Goal: Task Accomplishment & Management: Use online tool/utility

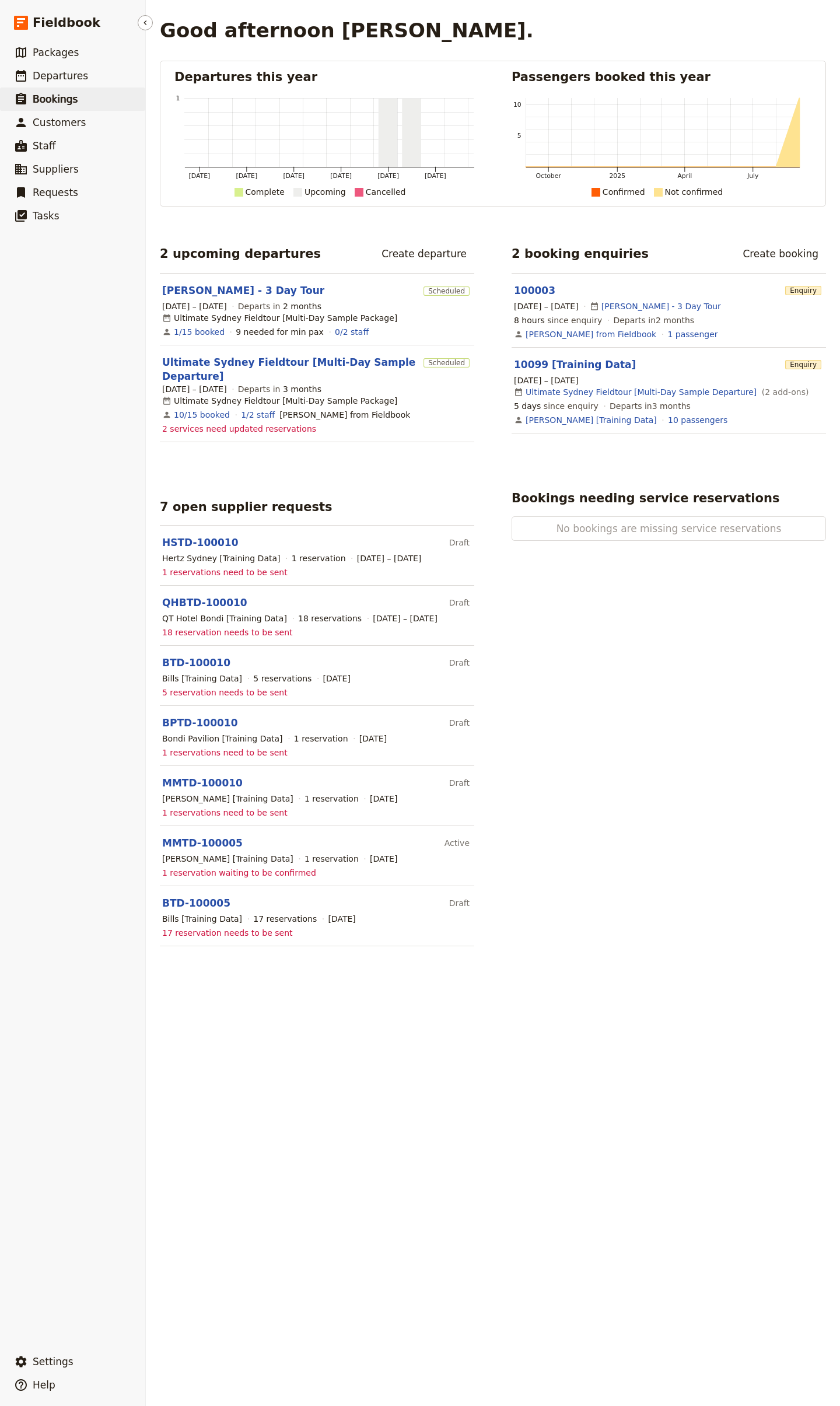
click at [68, 94] on span "Bookings" at bounding box center [55, 99] width 45 height 12
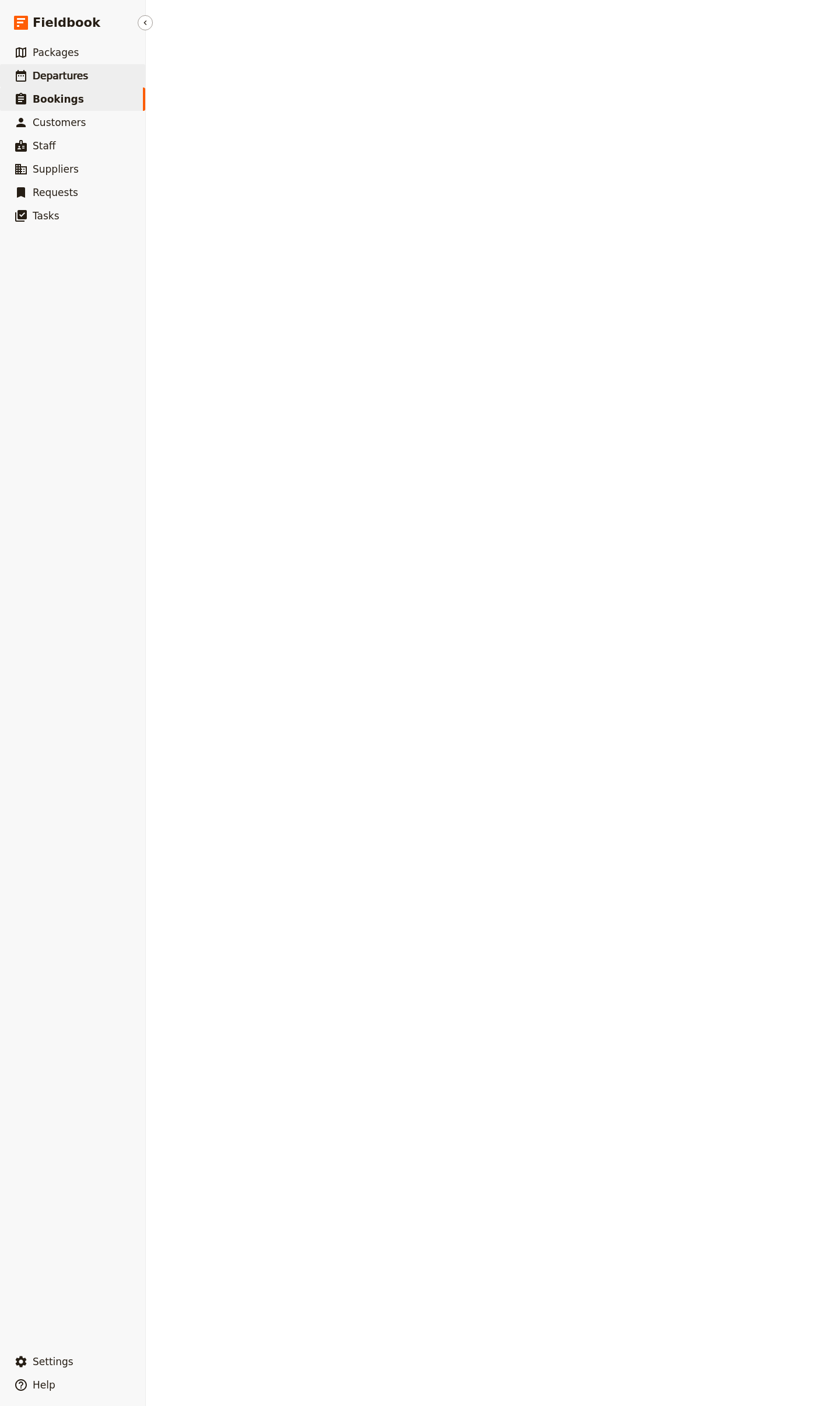
click at [72, 77] on span "Departures" at bounding box center [61, 76] width 55 height 12
select select "CREATED_AT"
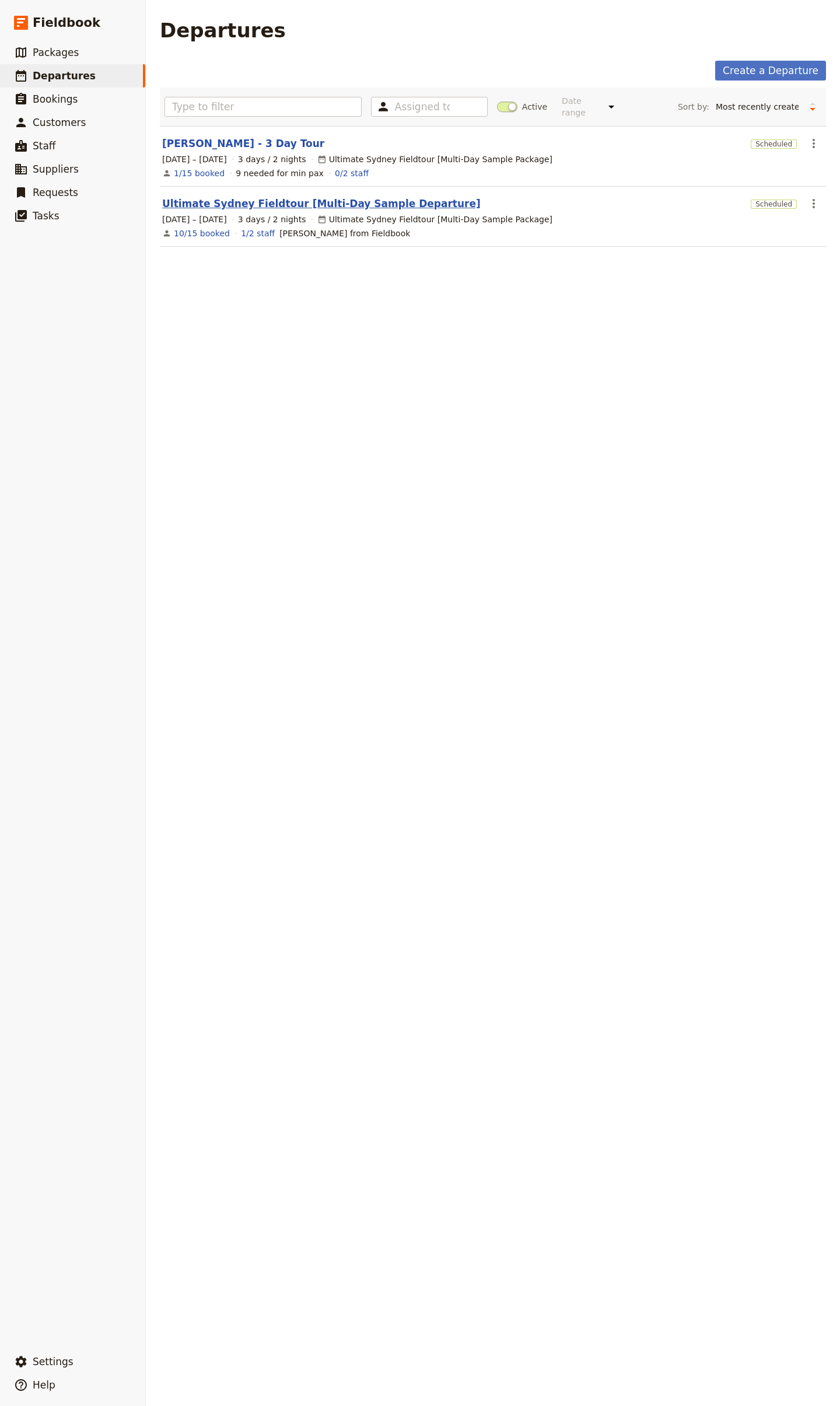
click at [261, 197] on link "Ultimate Sydney Fieldtour [Multi-Day Sample Departure]" at bounding box center [321, 203] width 319 height 14
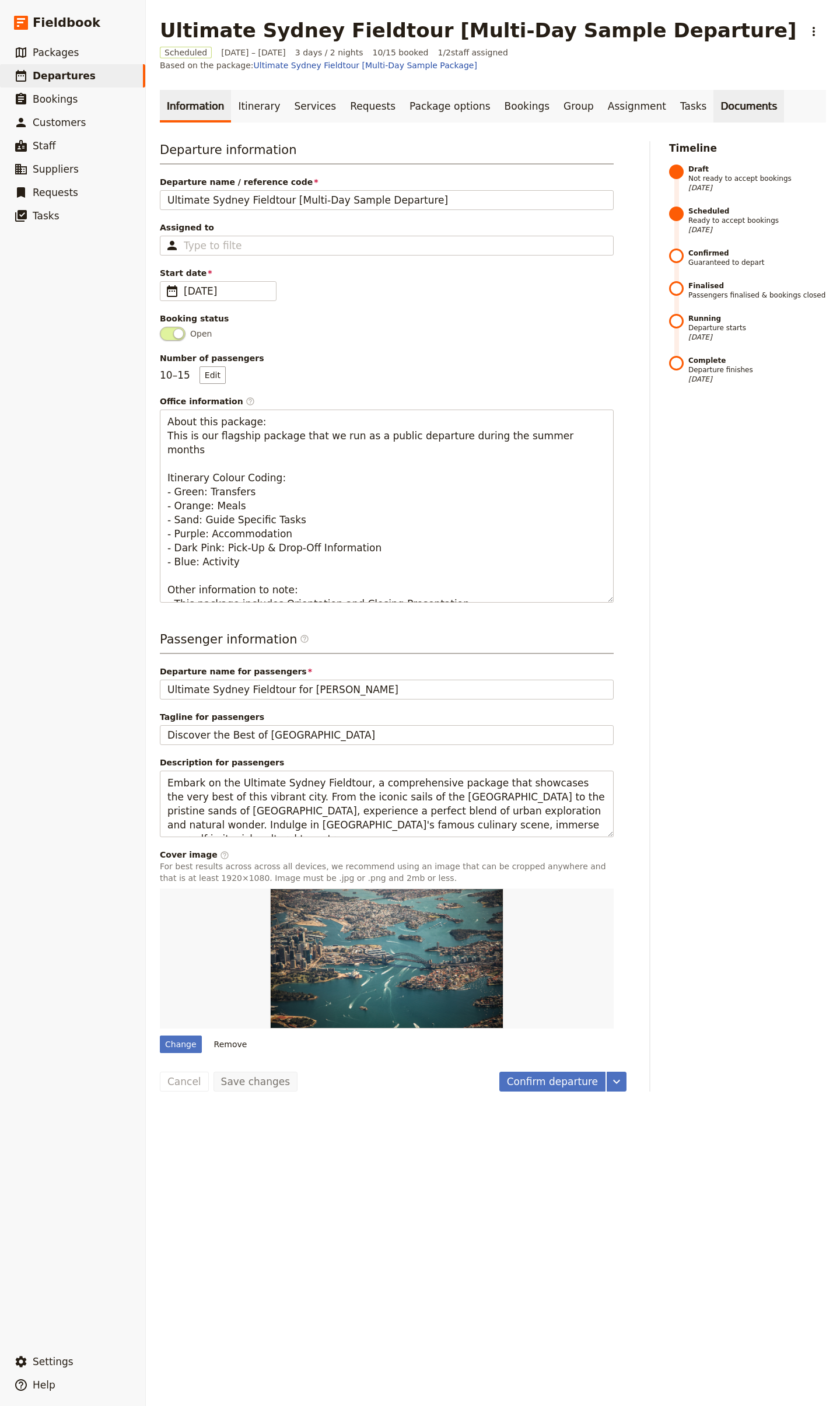
click at [713, 99] on link "Documents" at bounding box center [748, 106] width 71 height 33
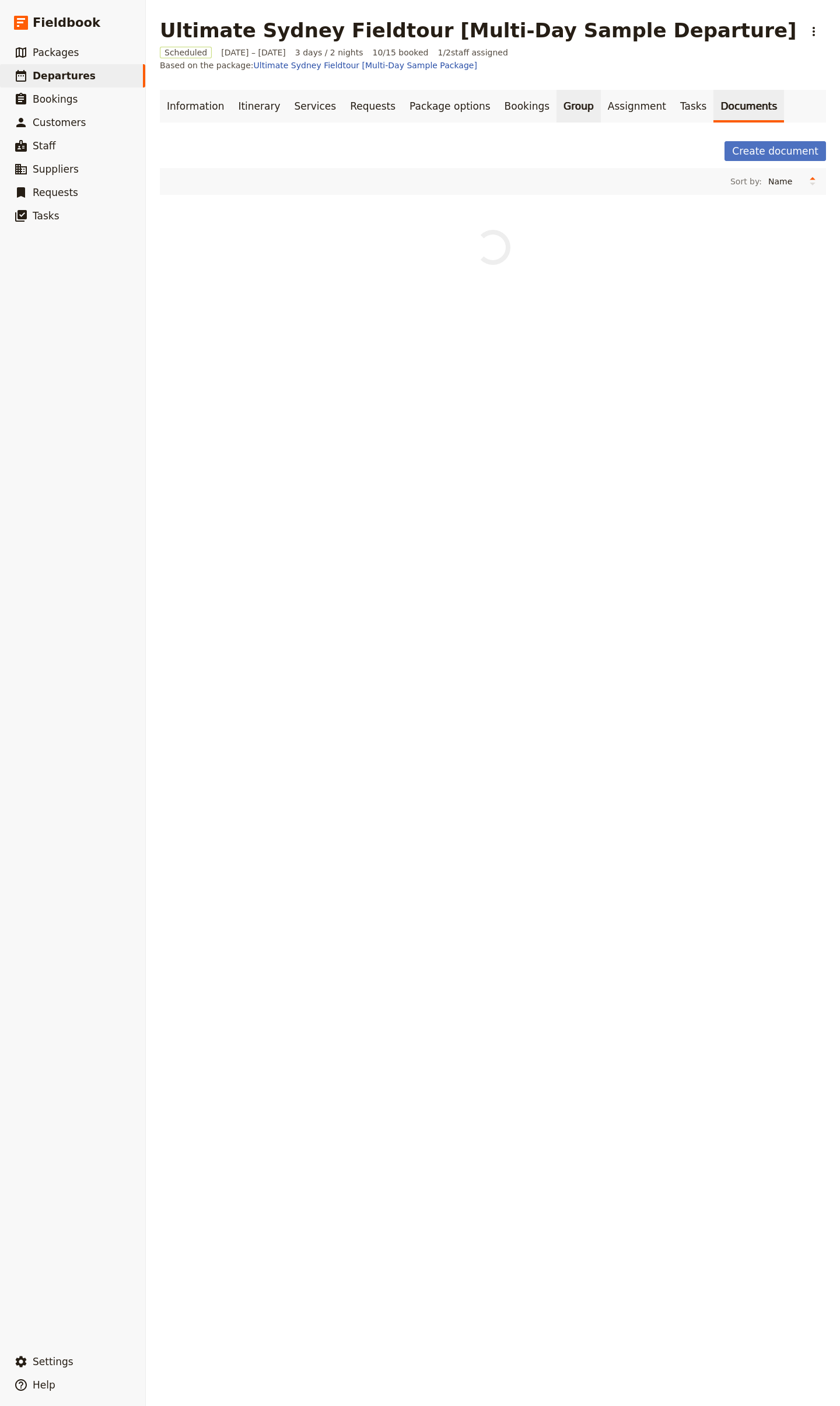
click at [557, 90] on link "Group" at bounding box center [579, 106] width 44 height 33
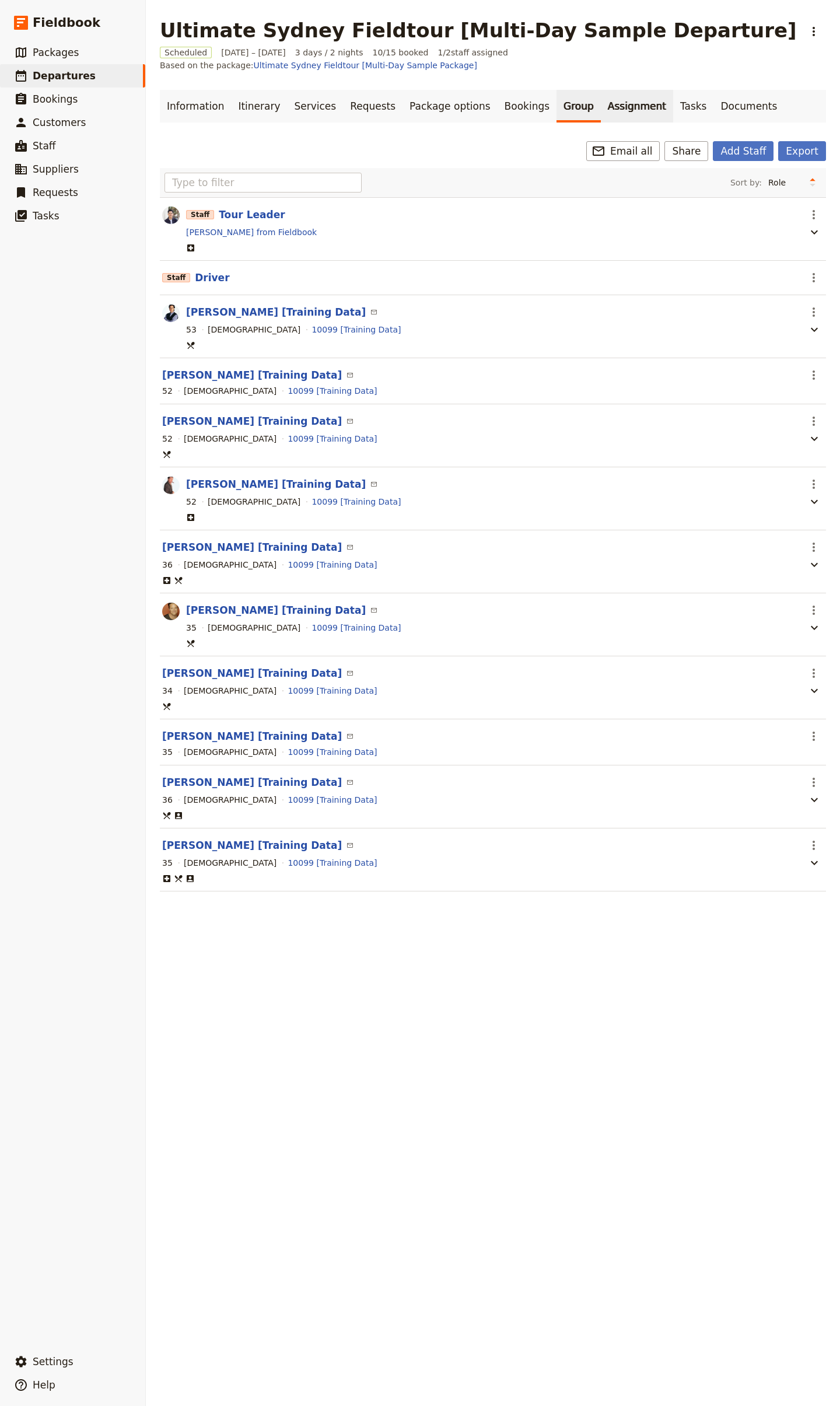
click at [601, 90] on link "Assignment" at bounding box center [637, 106] width 73 height 33
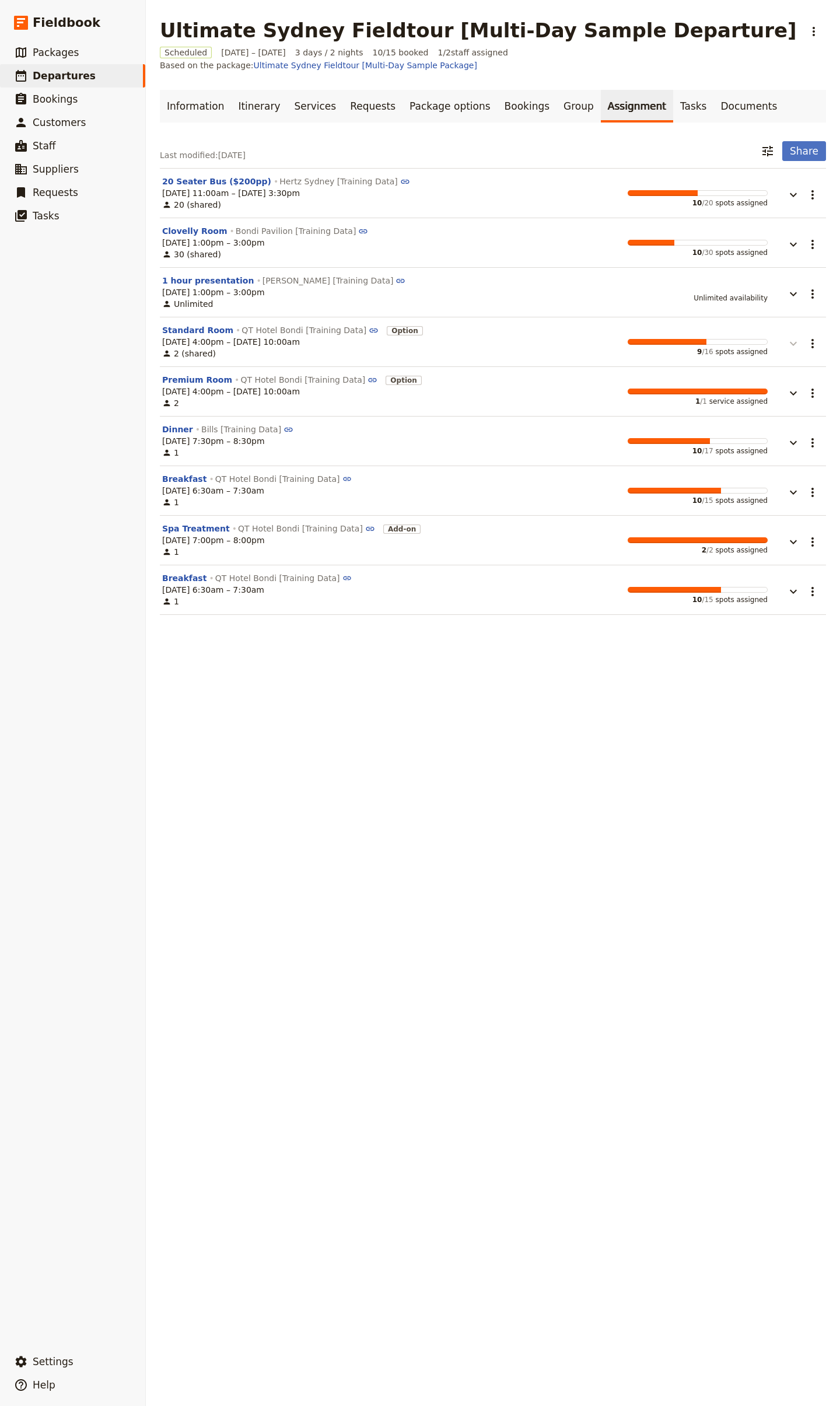
click at [787, 336] on icon "button" at bounding box center [793, 343] width 14 height 14
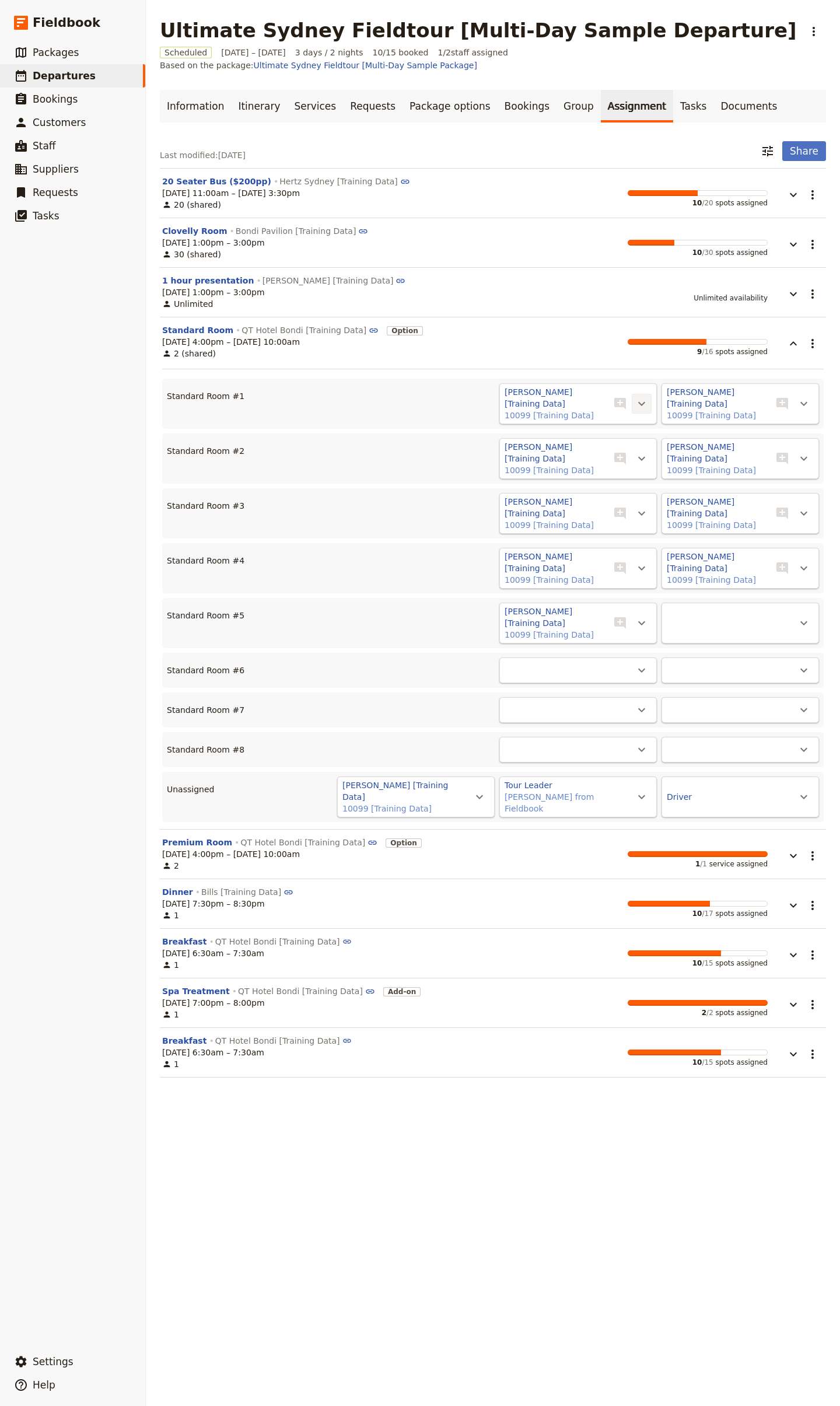
click at [632, 394] on button "​" at bounding box center [642, 404] width 20 height 20
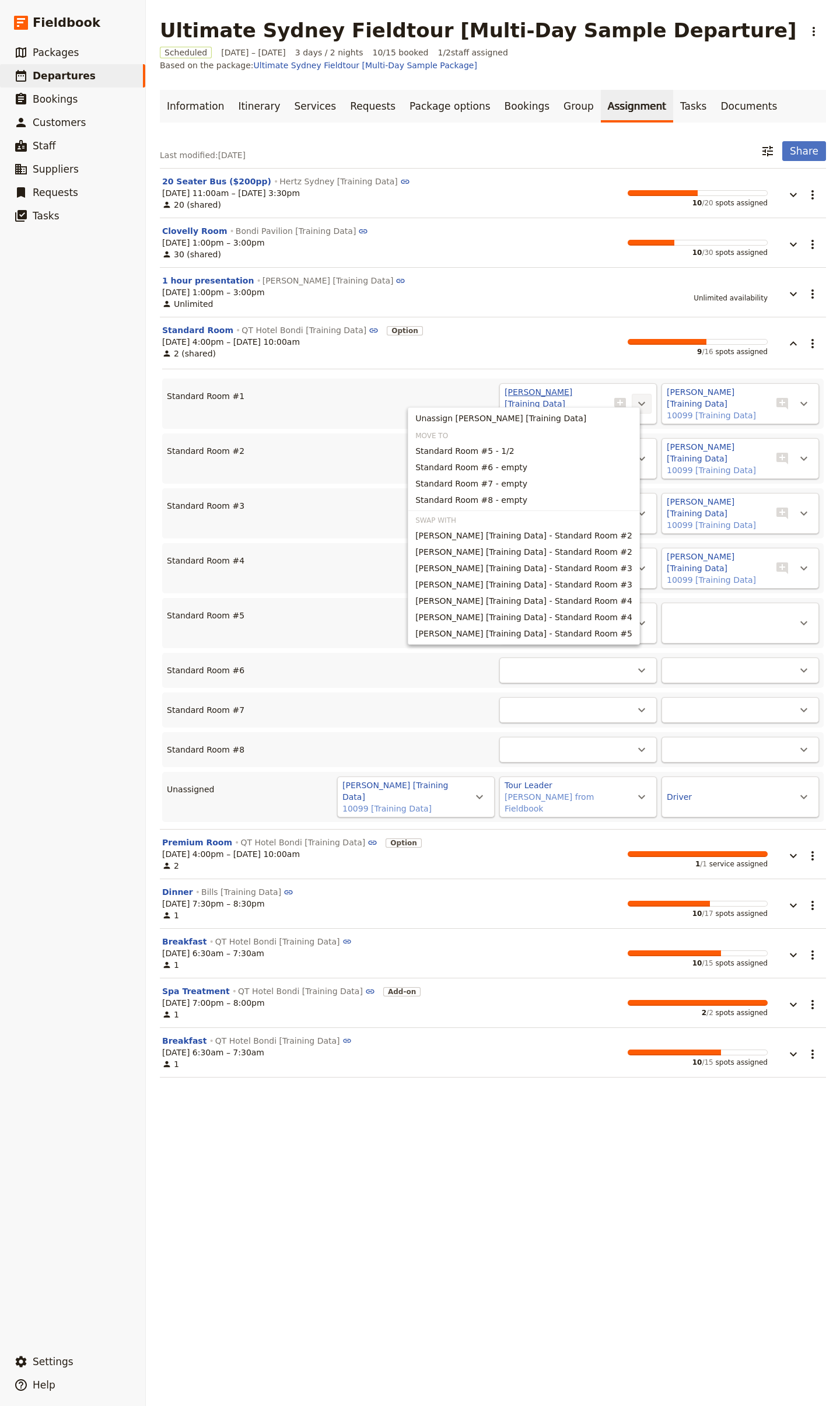
click at [595, 393] on button "[PERSON_NAME] [Training Data]" at bounding box center [556, 397] width 103 height 23
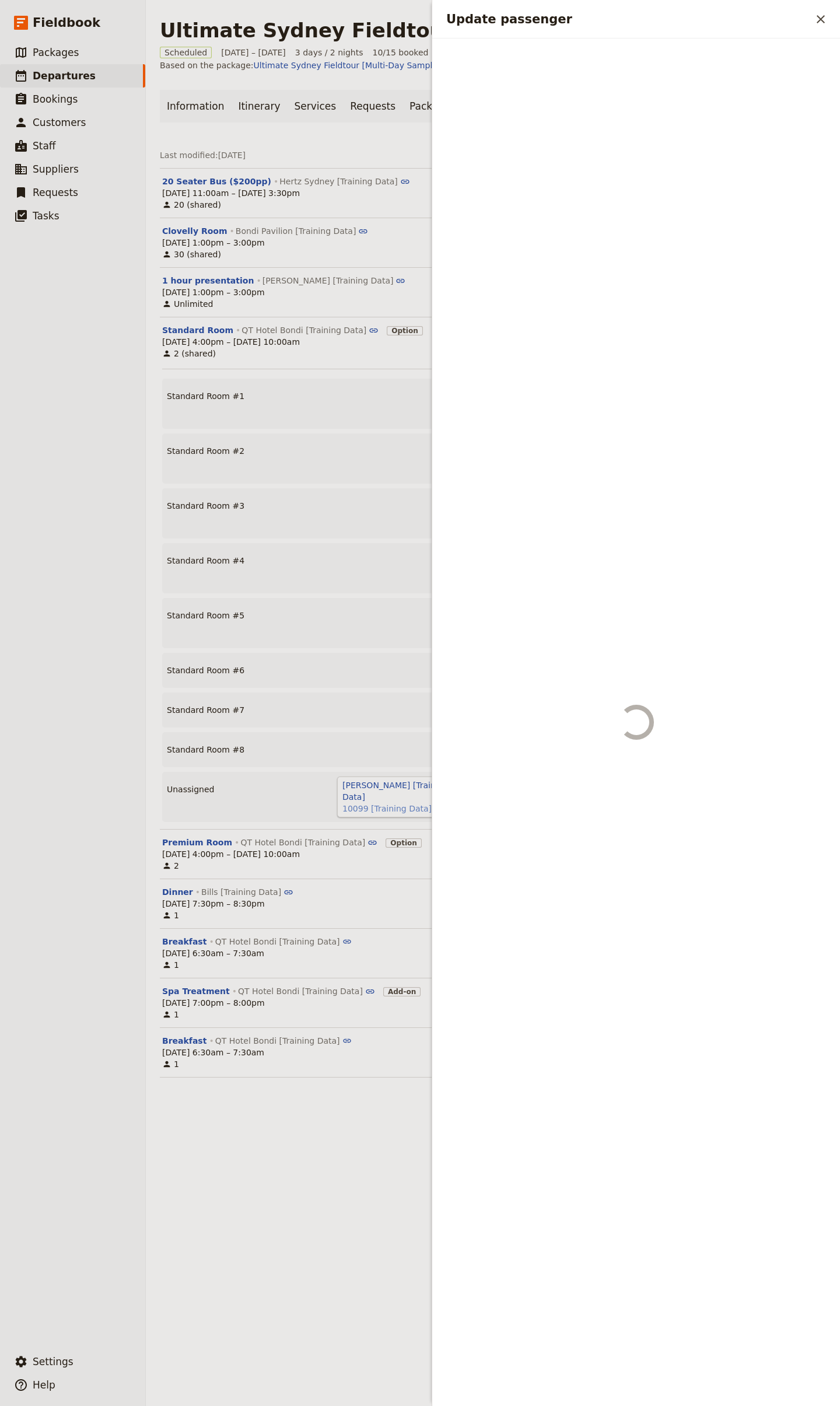
click at [603, 391] on div "Update passenger" at bounding box center [636, 722] width 408 height 1368
click at [372, 338] on div "[DATE] 4:00pm – [DATE] 10:00am 2 (shared) 9 / 16 spots assigned" at bounding box center [465, 347] width 606 height 23
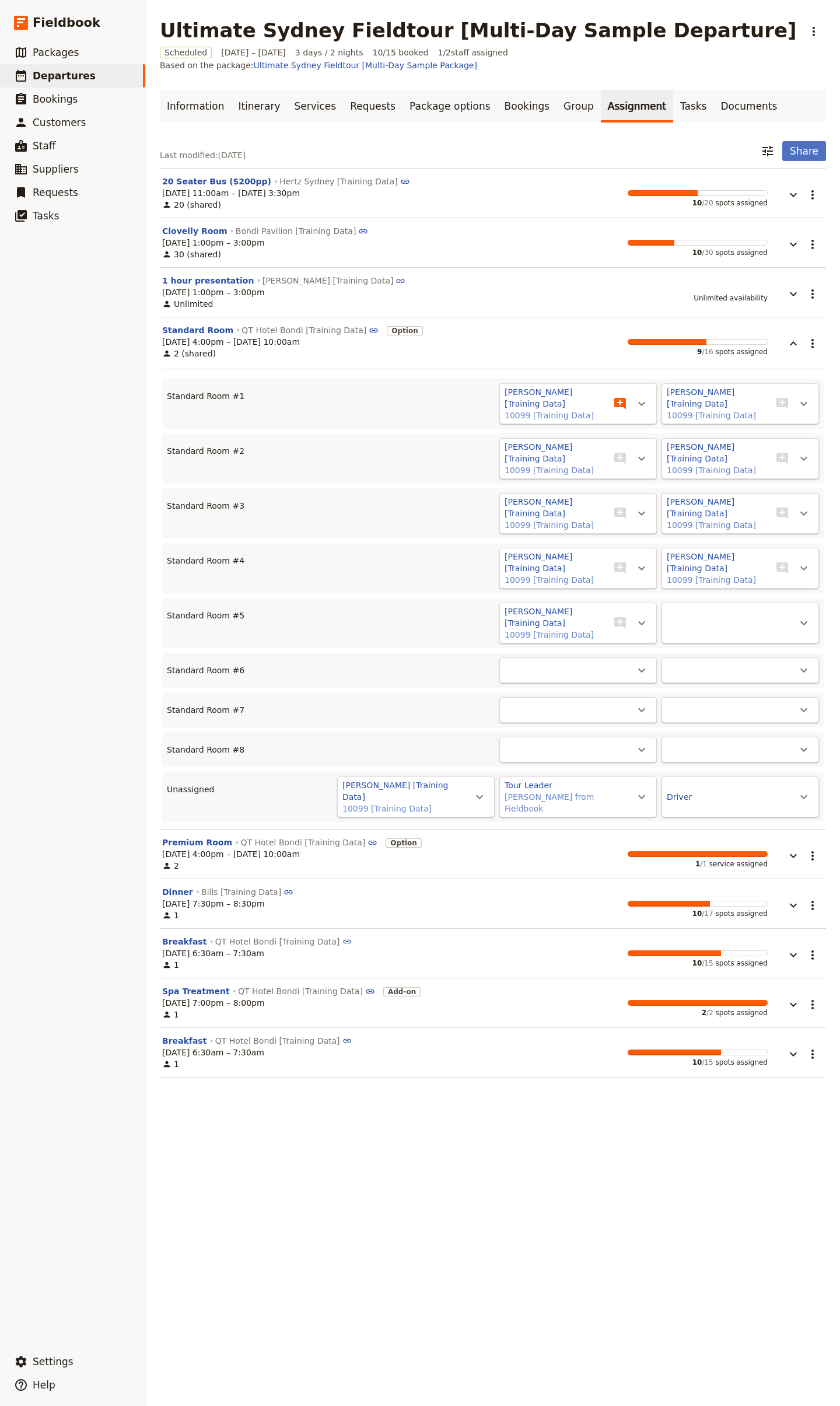
click at [613, 397] on icon "Add note" at bounding box center [620, 403] width 14 height 14
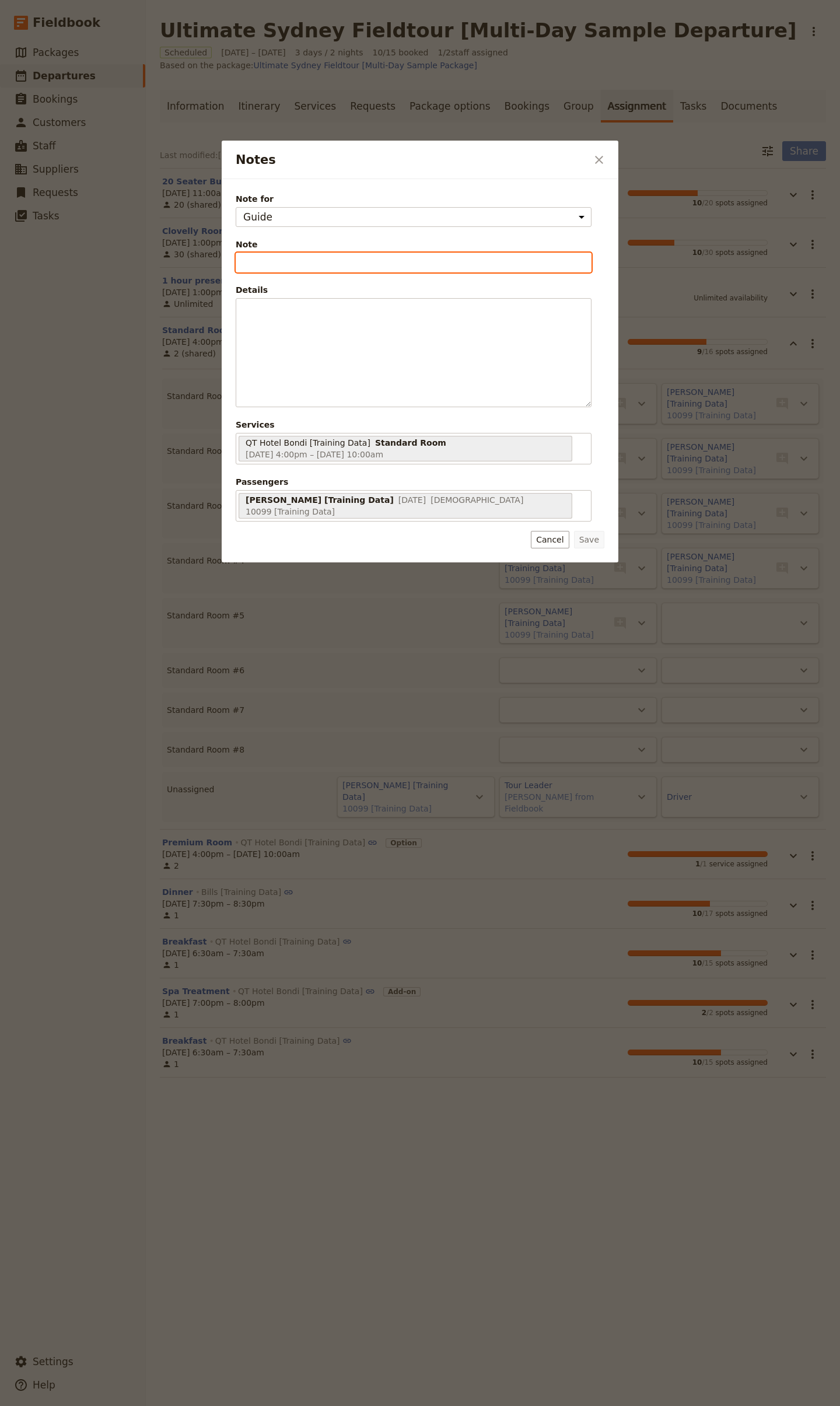
click at [278, 257] on input "Note" at bounding box center [413, 263] width 356 height 20
type input "Requests Corner Room"
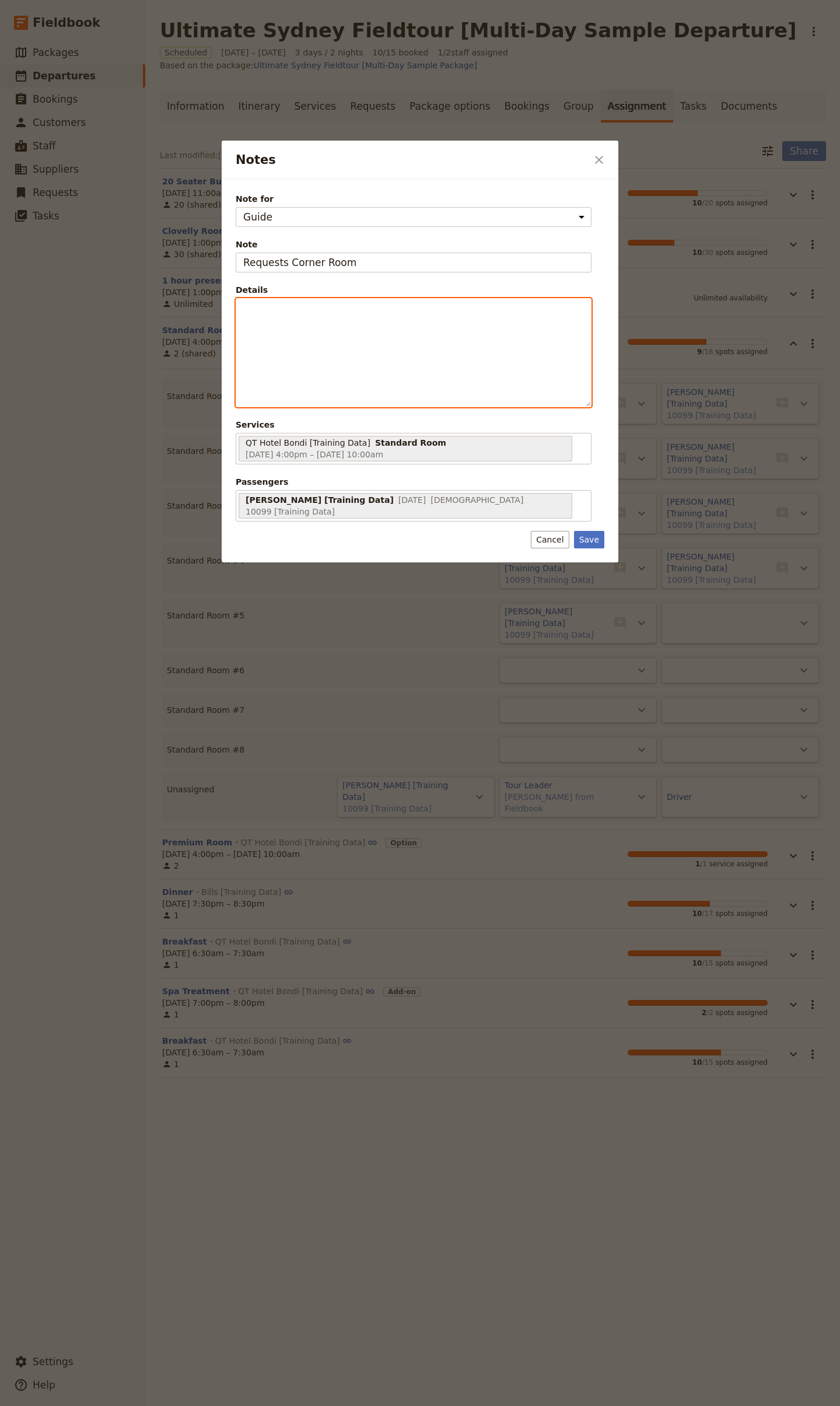
click at [366, 375] on div "Notes" at bounding box center [414, 353] width 355 height 108
click at [595, 531] on button "Save" at bounding box center [589, 540] width 30 height 18
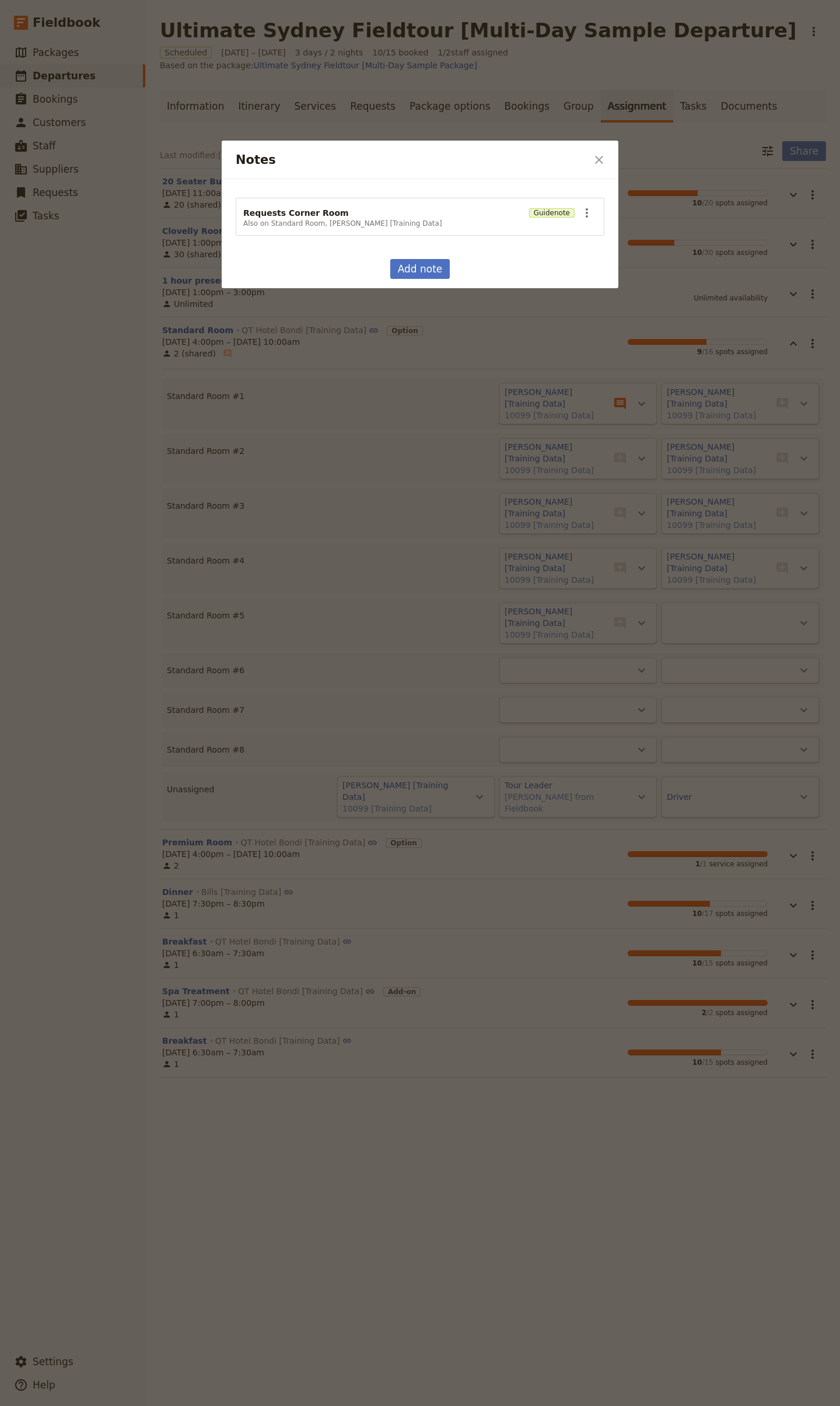
drag, startPoint x: 548, startPoint y: 874, endPoint x: 563, endPoint y: 685, distance: 189.6
click at [548, 874] on div at bounding box center [420, 703] width 840 height 1406
